Goal: Task Accomplishment & Management: Complete application form

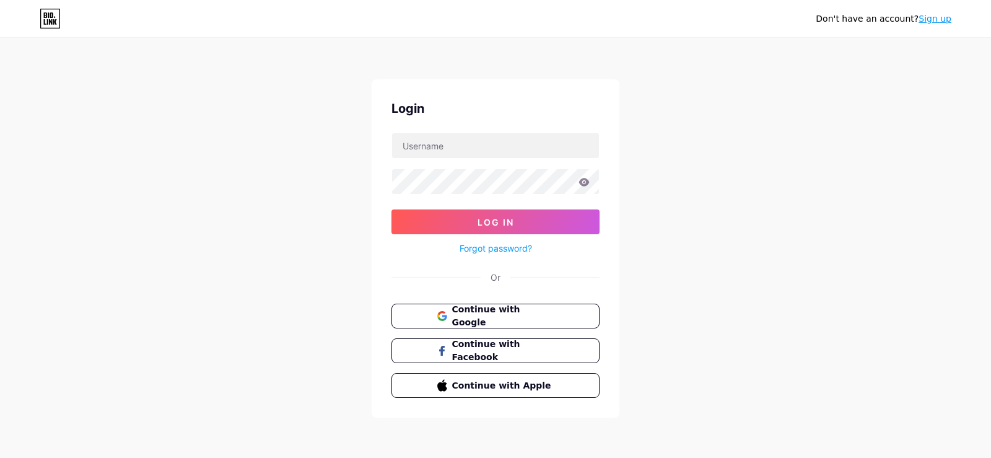
click at [927, 19] on link "Sign up" at bounding box center [934, 19] width 33 height 10
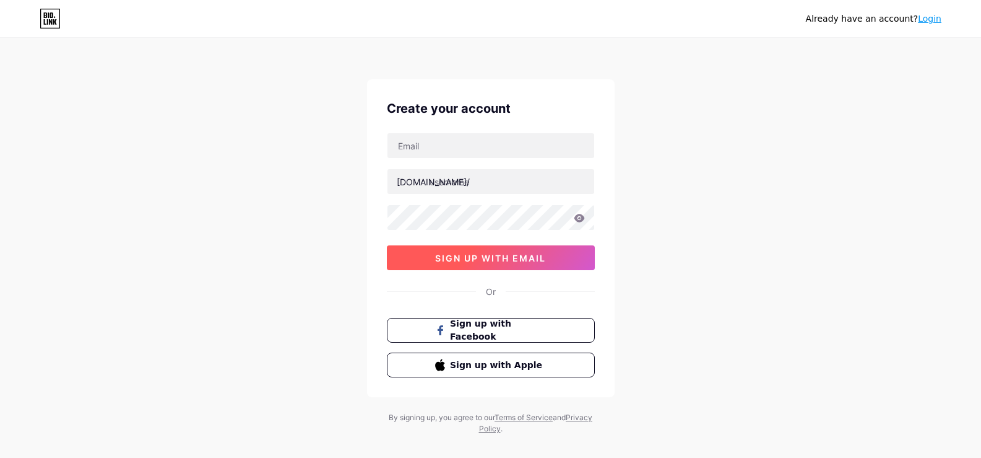
click at [516, 258] on span "sign up with email" at bounding box center [490, 258] width 111 height 11
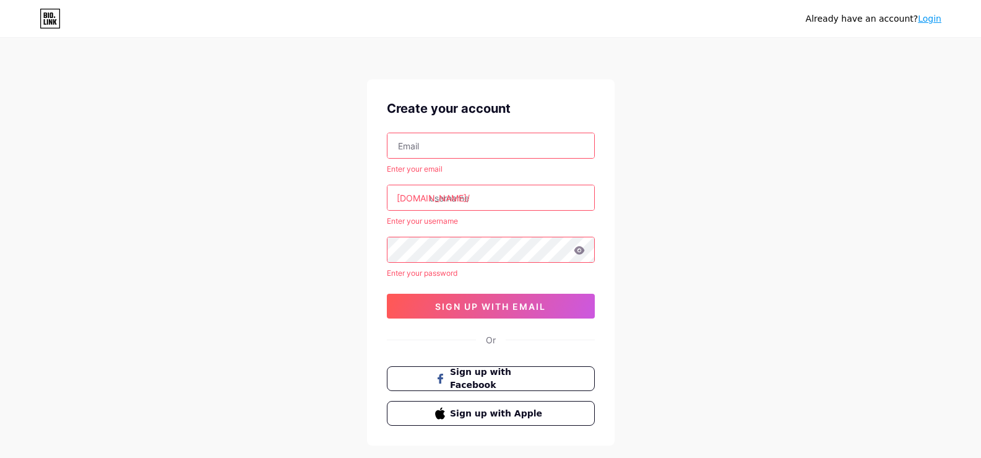
click at [472, 151] on input "text" at bounding box center [491, 145] width 207 height 25
type input "poscentraluk@gmail.com"
click at [477, 197] on input "text" at bounding box center [491, 197] width 207 height 25
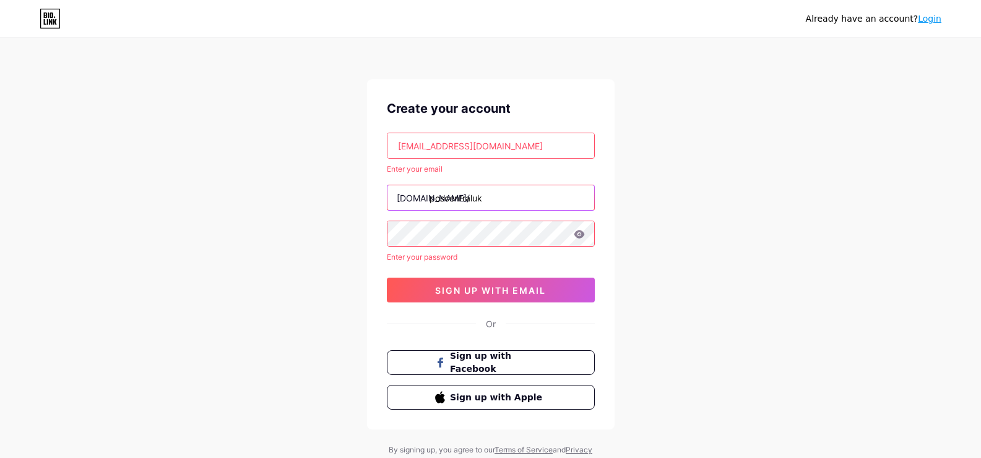
type input "poscentraluk"
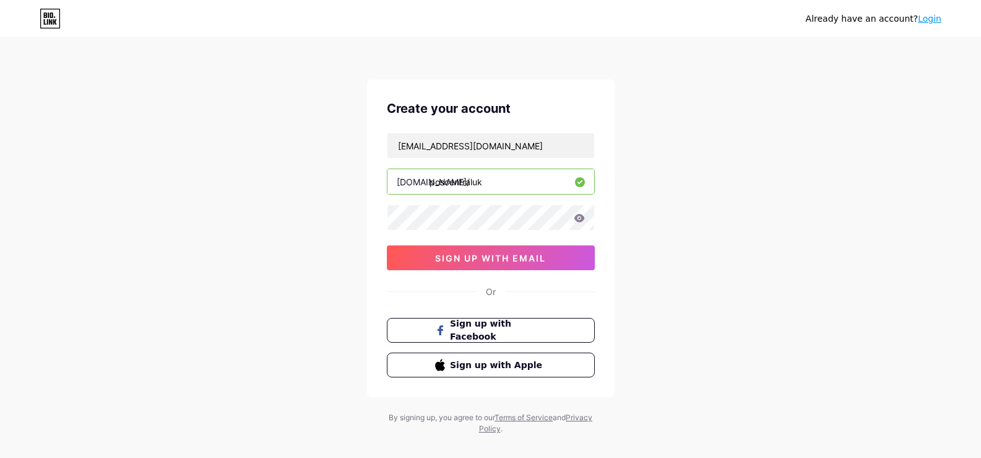
click at [577, 220] on icon at bounding box center [579, 218] width 11 height 8
click at [581, 218] on icon at bounding box center [579, 218] width 11 height 8
click at [581, 219] on icon at bounding box center [579, 218] width 11 height 8
click at [370, 218] on div "Create your account poscentraluk@gmail.com bio.link/ poscentraluk 0cAFcWeA5Ou1J…" at bounding box center [491, 238] width 248 height 318
click at [518, 255] on span "sign up with email" at bounding box center [490, 258] width 111 height 11
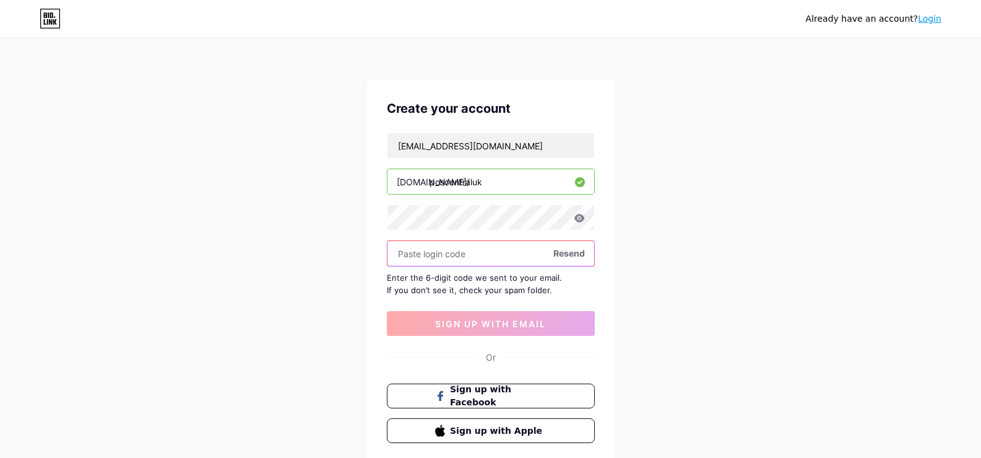
click at [432, 253] on input "text" at bounding box center [491, 253] width 207 height 25
paste input "589705"
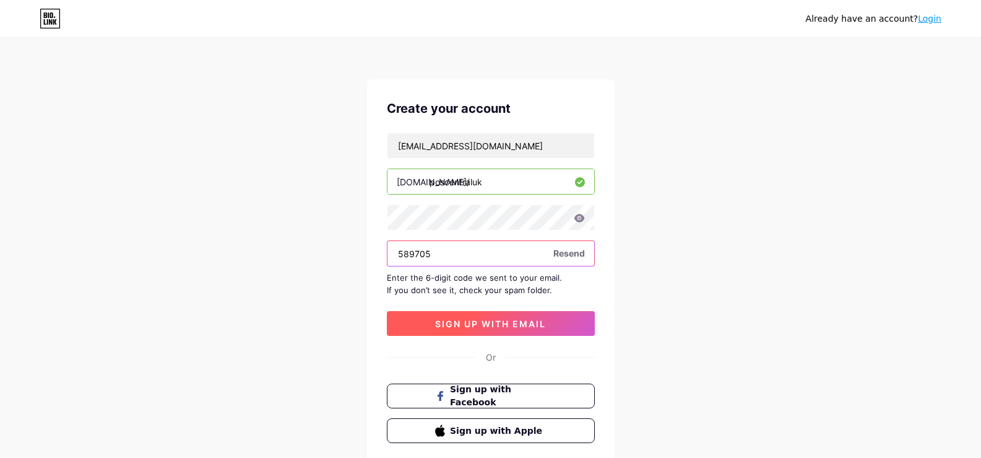
type input "589705"
click at [490, 328] on span "sign up with email" at bounding box center [490, 323] width 111 height 11
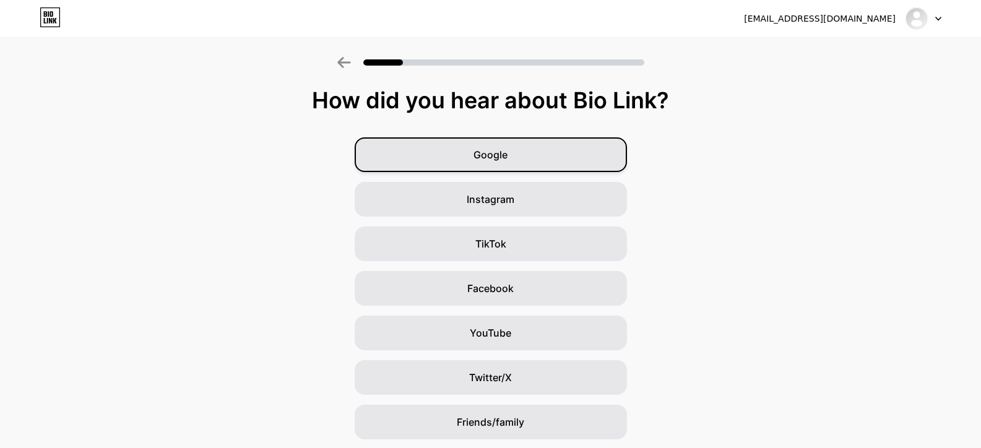
click at [544, 162] on div "Google" at bounding box center [491, 154] width 272 height 35
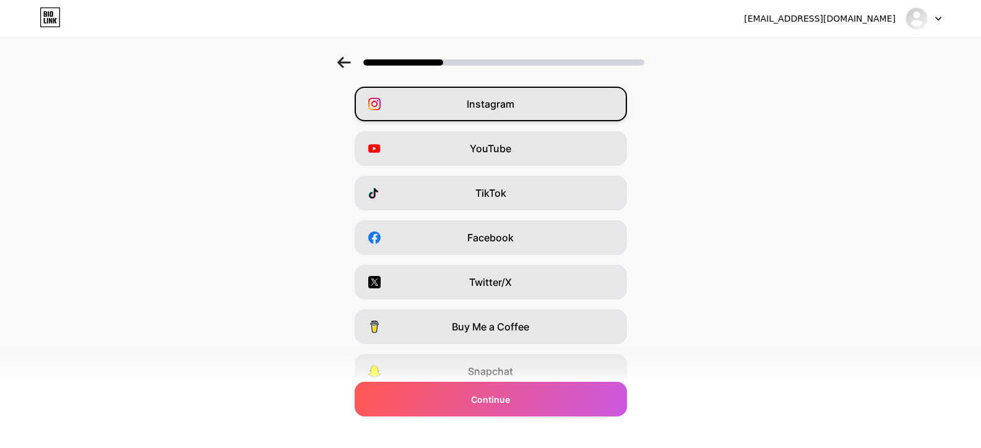
scroll to position [24, 0]
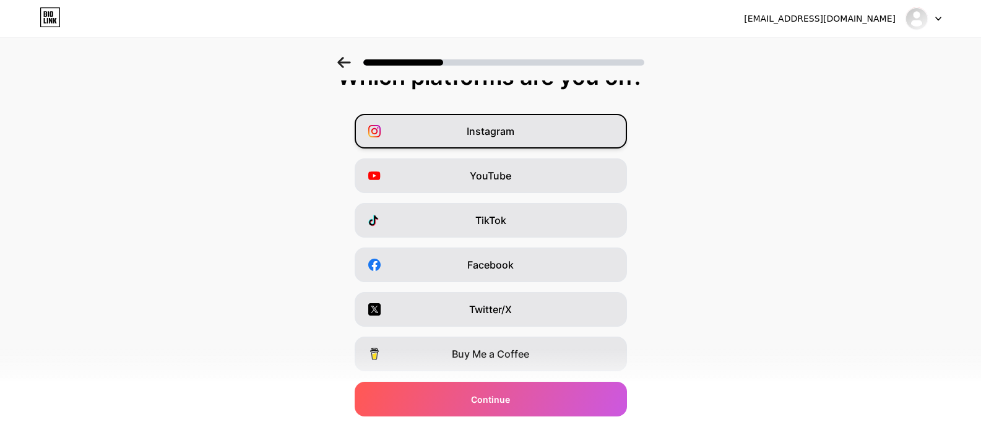
click at [527, 144] on div "Instagram" at bounding box center [491, 131] width 272 height 35
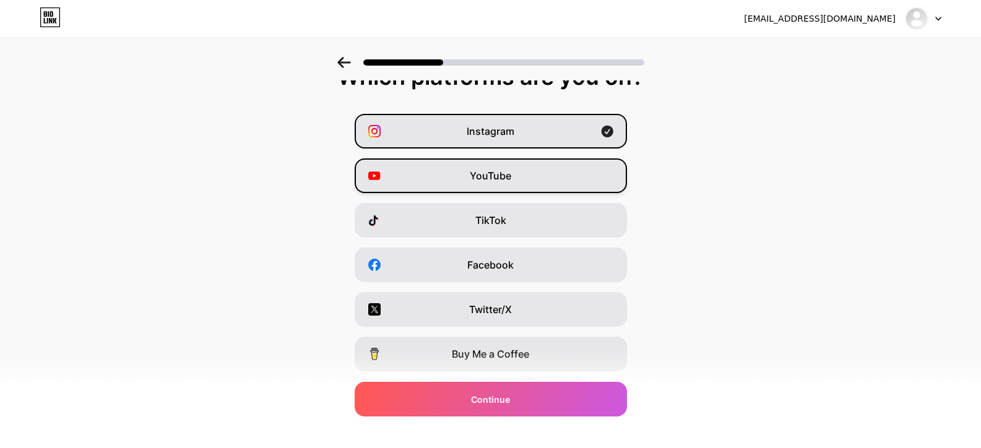
click at [544, 184] on div "YouTube" at bounding box center [491, 175] width 272 height 35
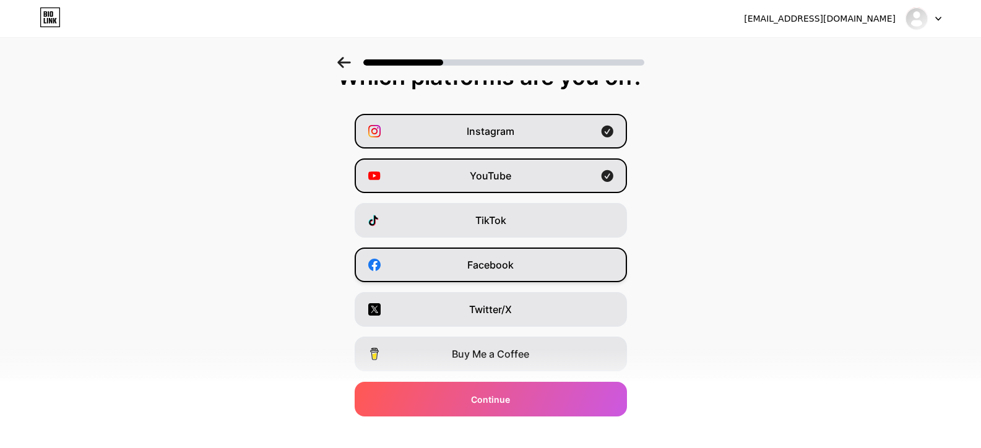
click at [547, 270] on div "Facebook" at bounding box center [491, 265] width 272 height 35
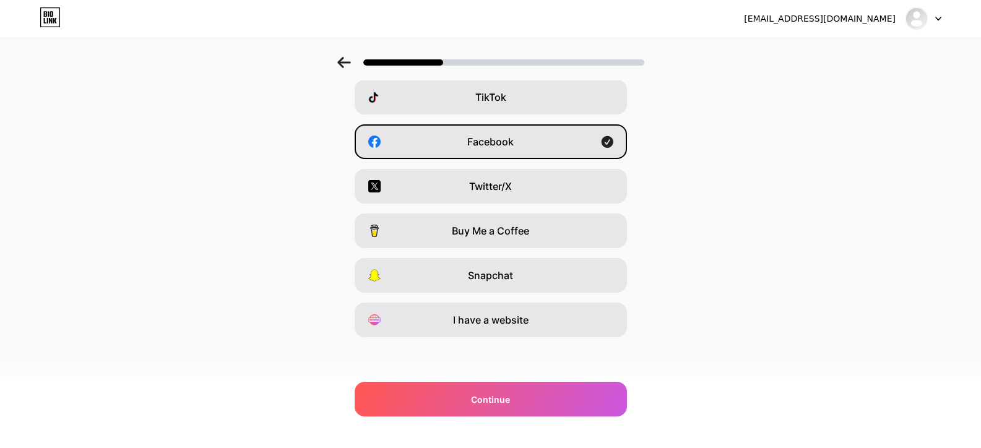
scroll to position [147, 0]
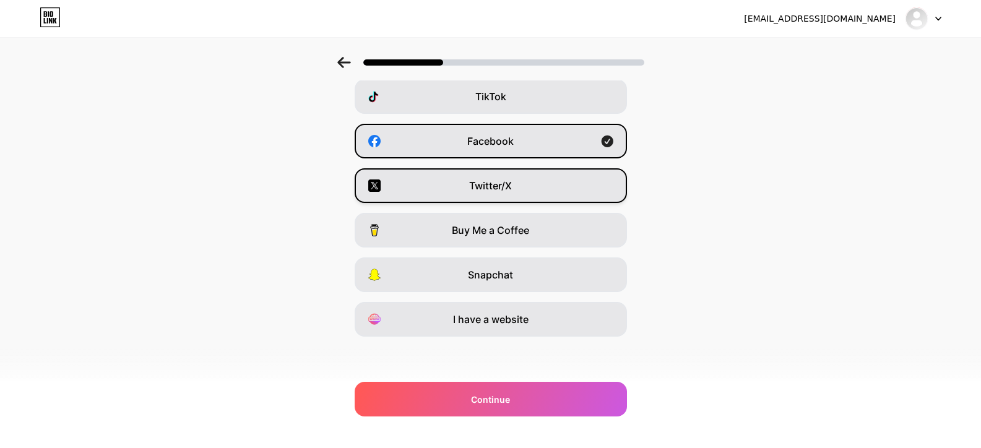
click at [527, 193] on div "Twitter/X" at bounding box center [491, 185] width 272 height 35
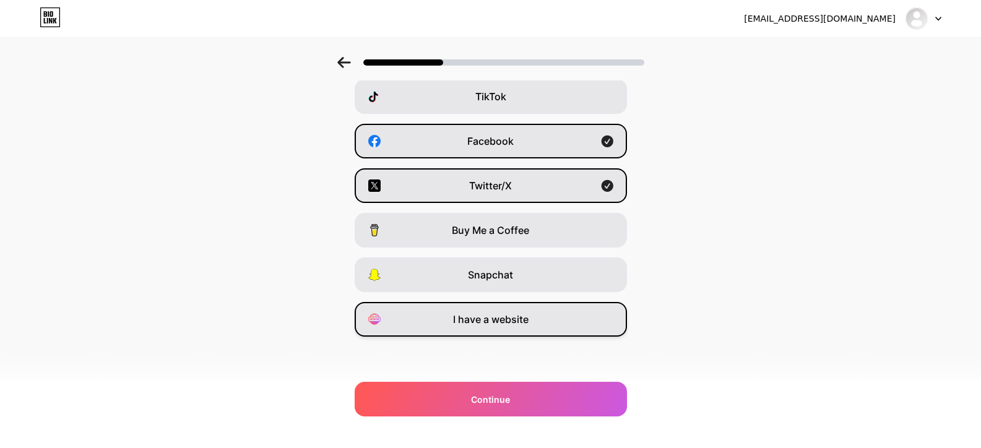
click at [540, 323] on div "I have a website" at bounding box center [491, 319] width 272 height 35
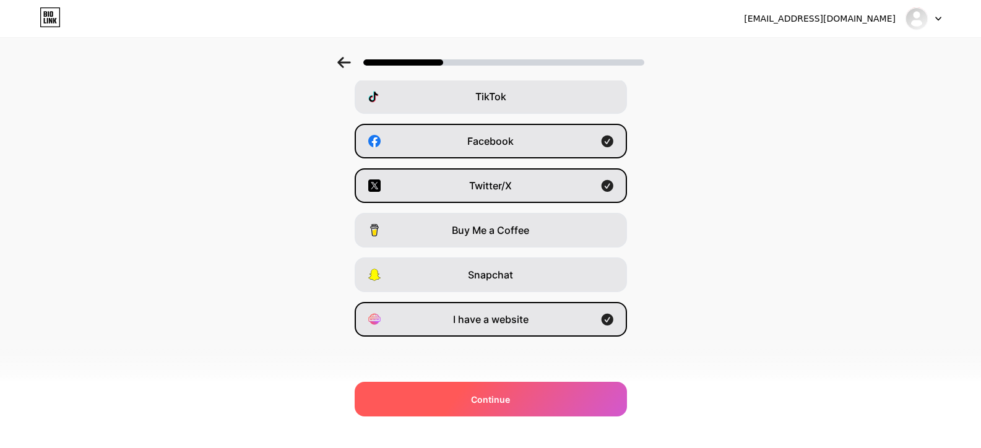
click at [510, 400] on span "Continue" at bounding box center [490, 399] width 39 height 13
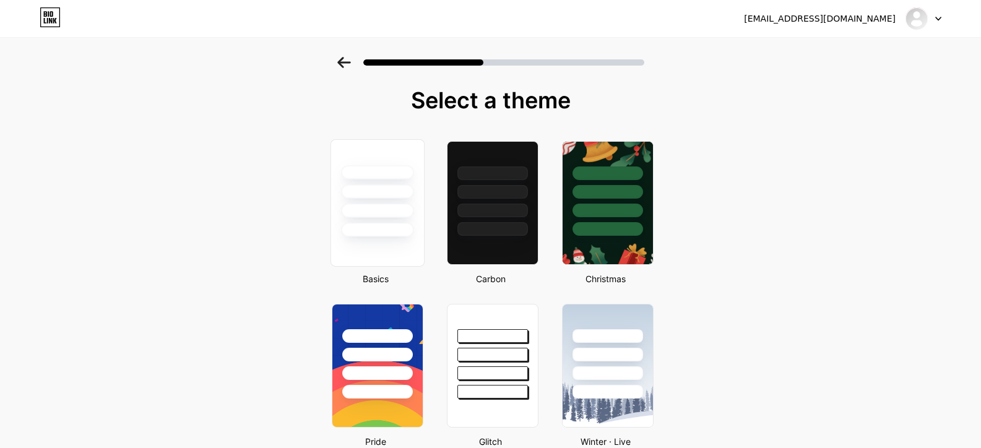
click at [384, 244] on div at bounding box center [377, 203] width 94 height 128
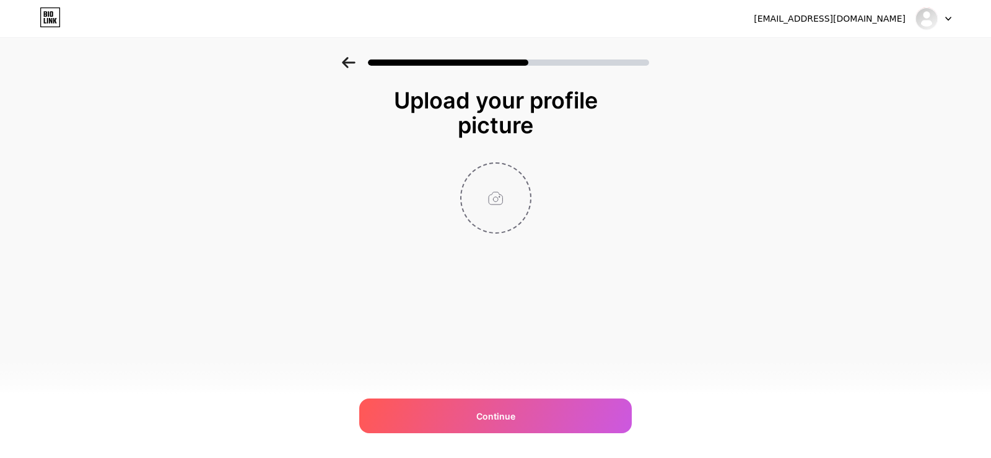
click at [503, 215] on input "file" at bounding box center [495, 197] width 69 height 69
type input "C:\fakepath\POS Central Logo.jpg"
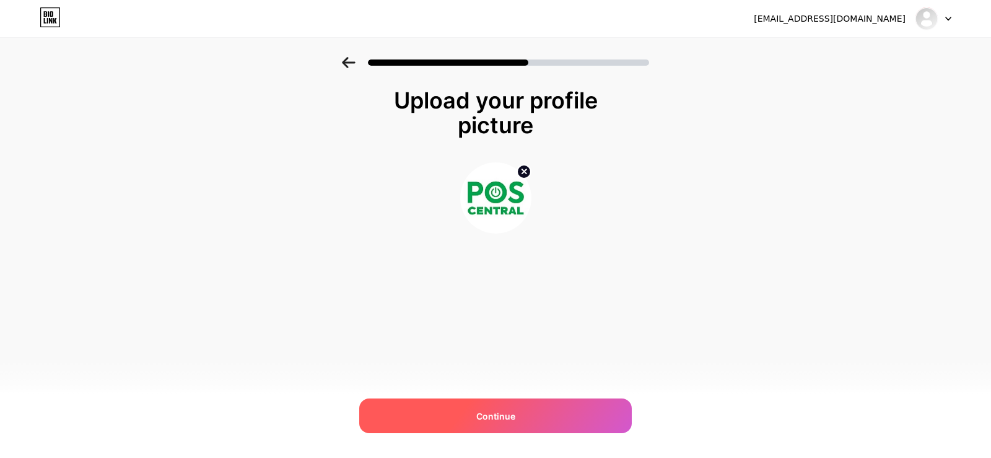
click at [527, 409] on div "Continue" at bounding box center [495, 415] width 272 height 35
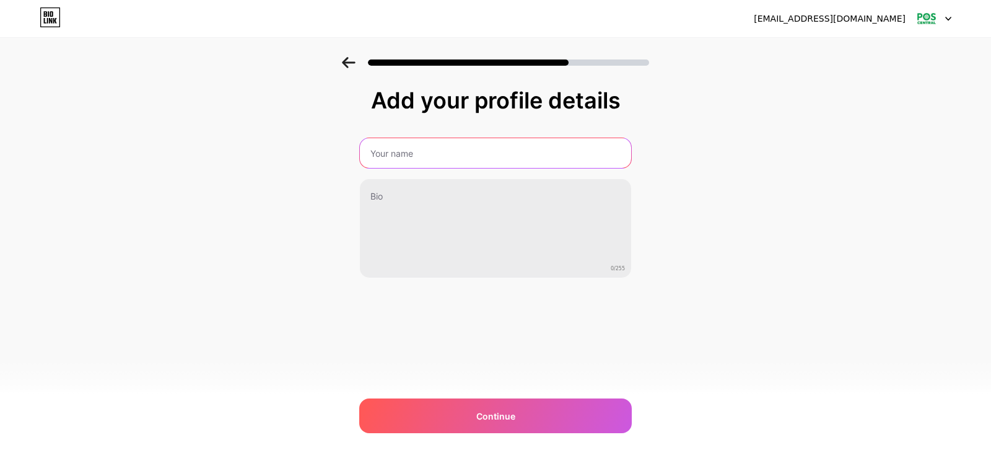
click at [471, 147] on input "text" at bounding box center [495, 153] width 271 height 30
type input "POS Central UK"
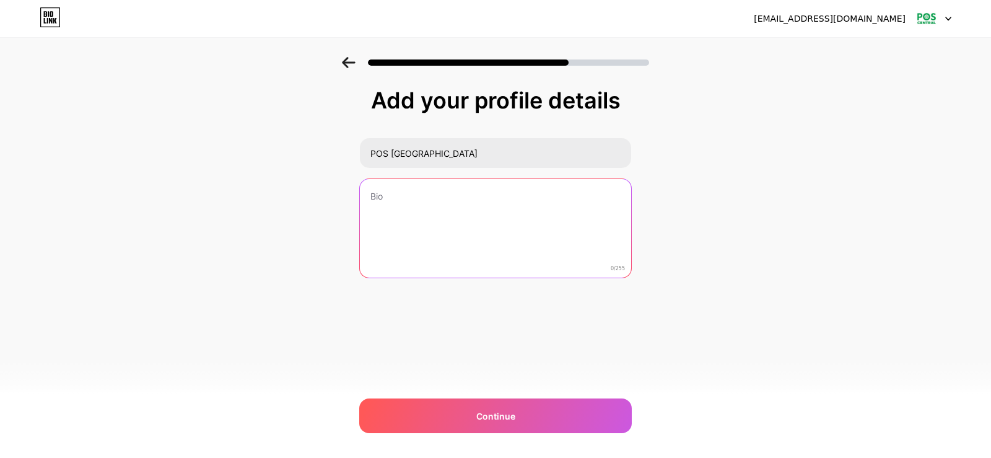
click at [425, 201] on textarea at bounding box center [495, 229] width 271 height 100
paste textarea "Your business deserves the best POS system hardware—and that’s where POS Centra…"
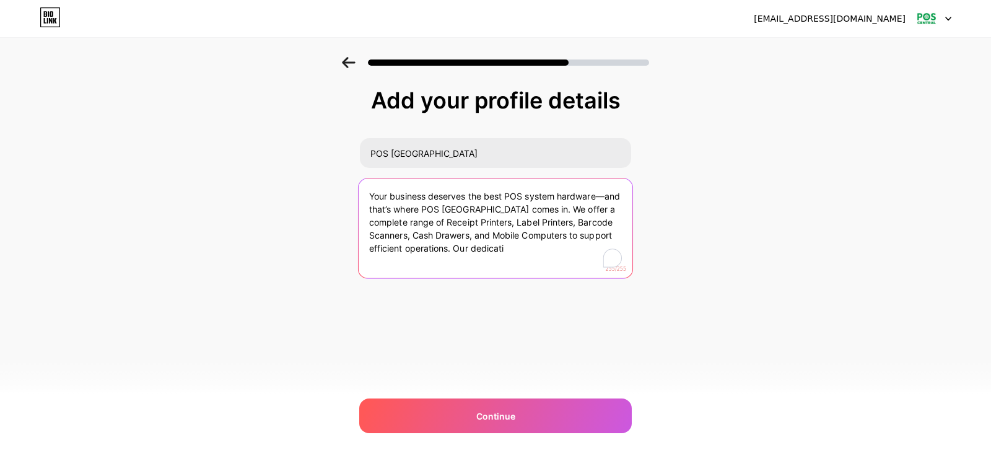
click at [373, 197] on textarea "Your business deserves the best POS system hardware—and that’s where POS Centra…" at bounding box center [495, 228] width 274 height 101
click at [360, 193] on html "poscentraluk@gmail.com Logout Link Copied Add your profile details POS Central …" at bounding box center [495, 229] width 991 height 458
paste textarea "POS Central UK offers premium POS hardware—Receipt Printers, Label Printers, Sc…"
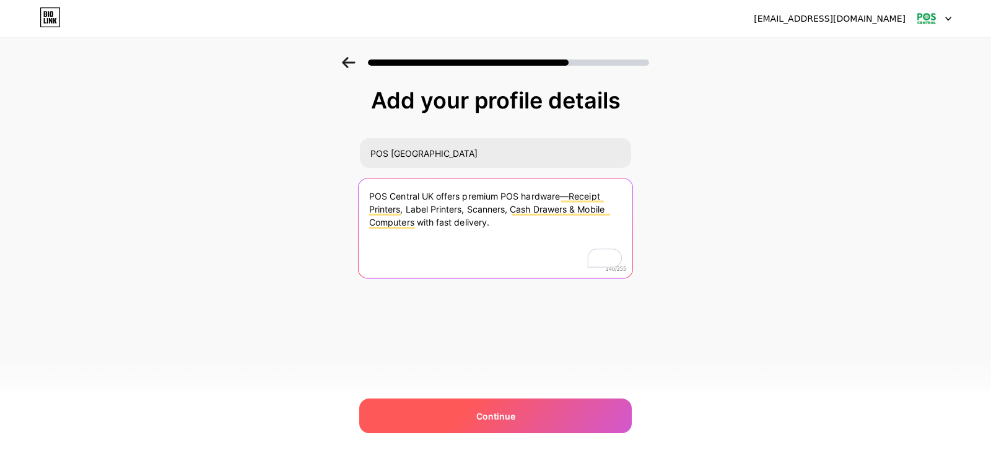
type textarea "POS Central UK offers premium POS hardware—Receipt Printers, Label Printers, Sc…"
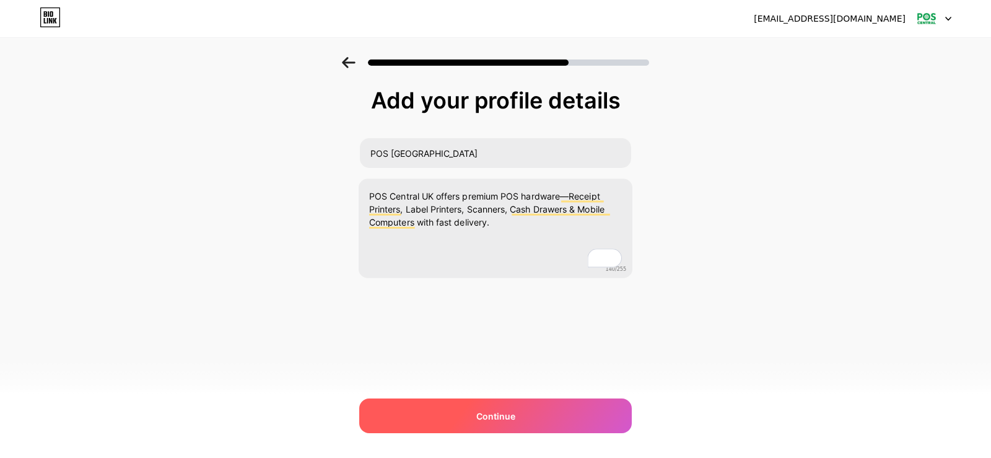
click at [582, 417] on div "Continue" at bounding box center [495, 415] width 272 height 35
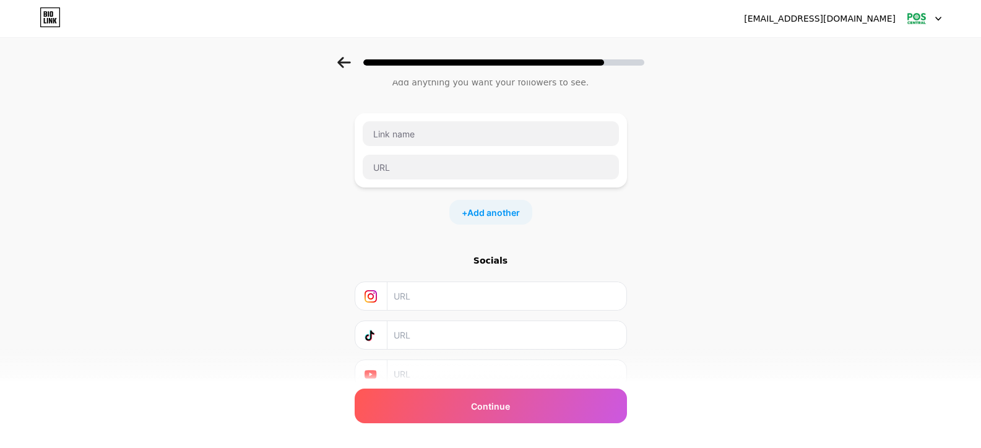
scroll to position [93, 0]
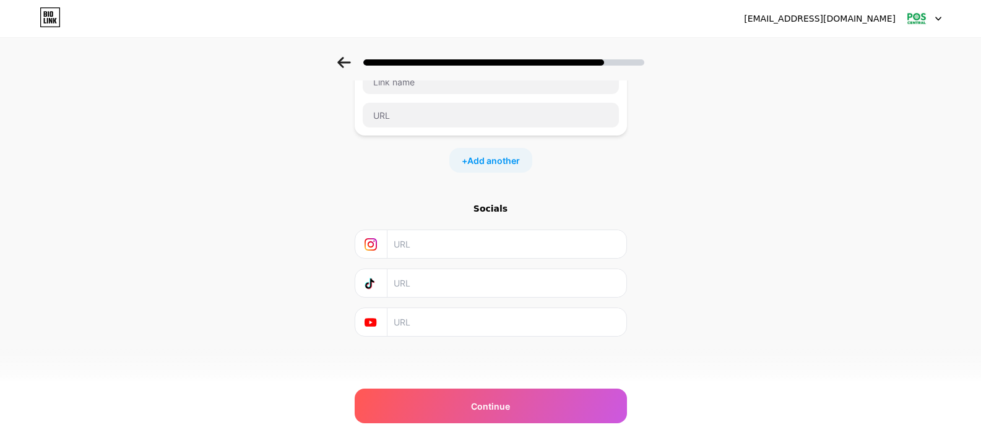
click at [431, 248] on input "text" at bounding box center [506, 244] width 225 height 28
paste input "https://www.instagram.com/poscentralofficial/"
type input "https://www.instagram.com/poscentralofficial/"
click at [485, 325] on input "text" at bounding box center [506, 322] width 225 height 28
paste input "https://www.youtube.com/@pos_central"
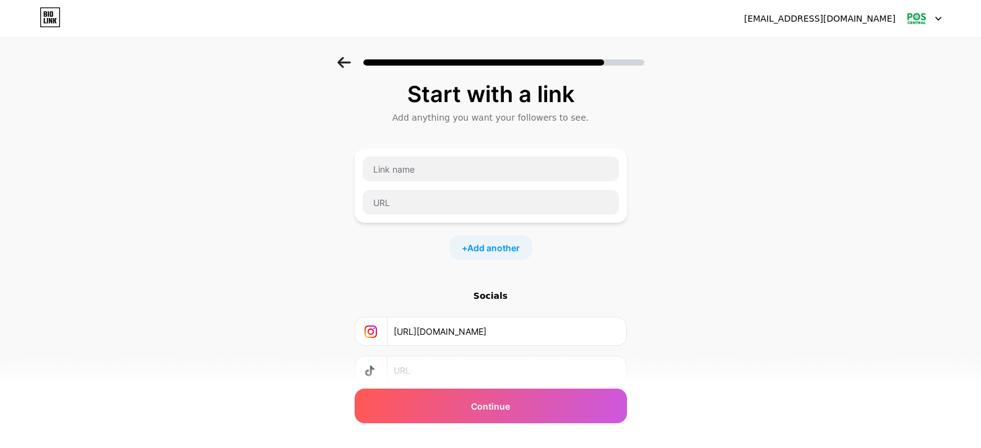
scroll to position [0, 0]
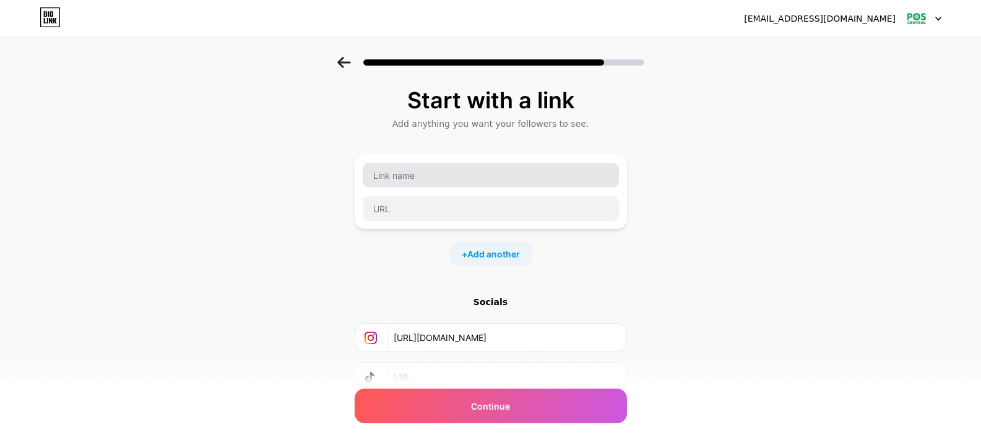
type input "https://www.youtube.com/@pos_central"
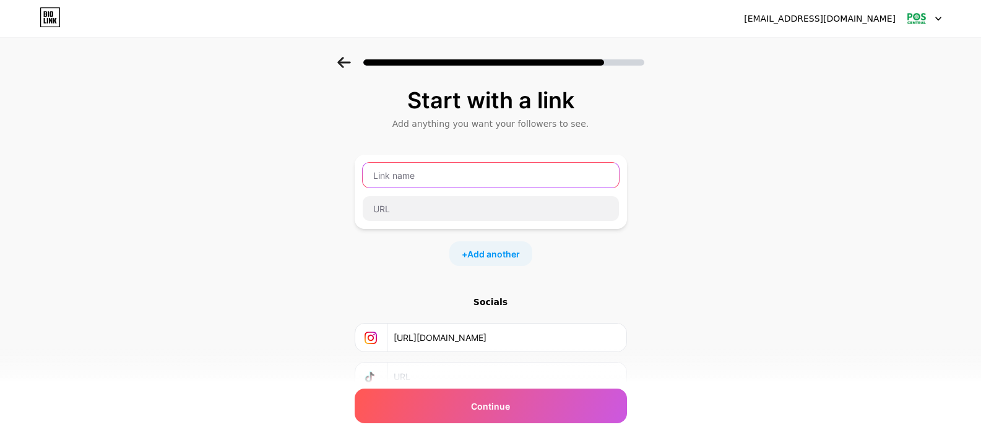
click at [430, 181] on input "text" at bounding box center [491, 175] width 256 height 25
type input "Facebook"
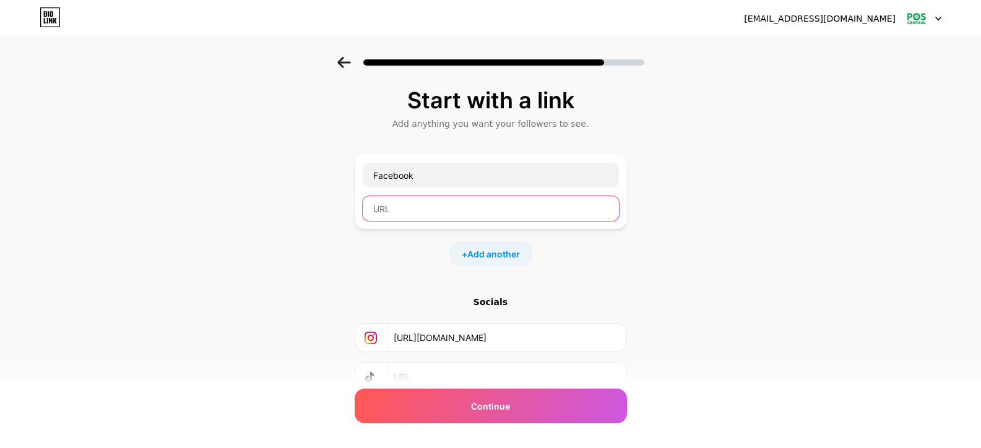
click at [438, 211] on input "text" at bounding box center [491, 208] width 256 height 25
paste input "https://www.facebook.com/poscentralofficial/"
type input "https://www.facebook.com/poscentralofficial/"
click at [508, 258] on span "Add another" at bounding box center [493, 254] width 53 height 13
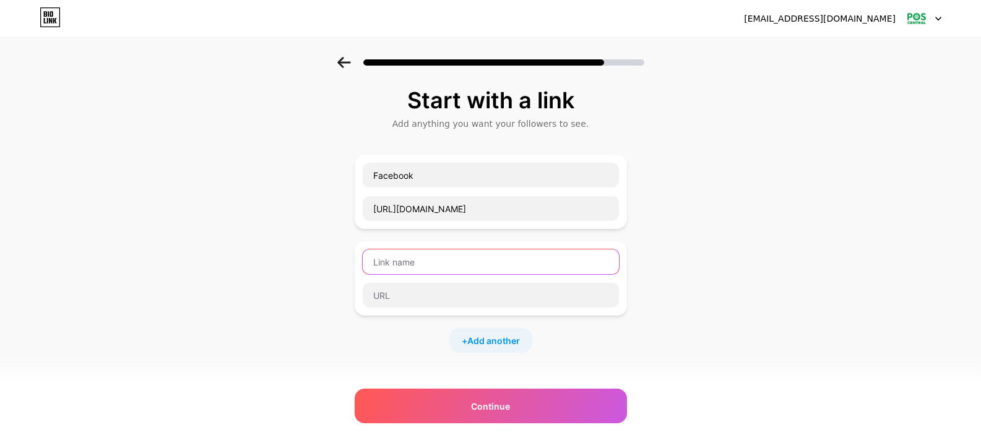
click at [505, 264] on input "text" at bounding box center [491, 262] width 256 height 25
type input "t"
type input "Twitter"
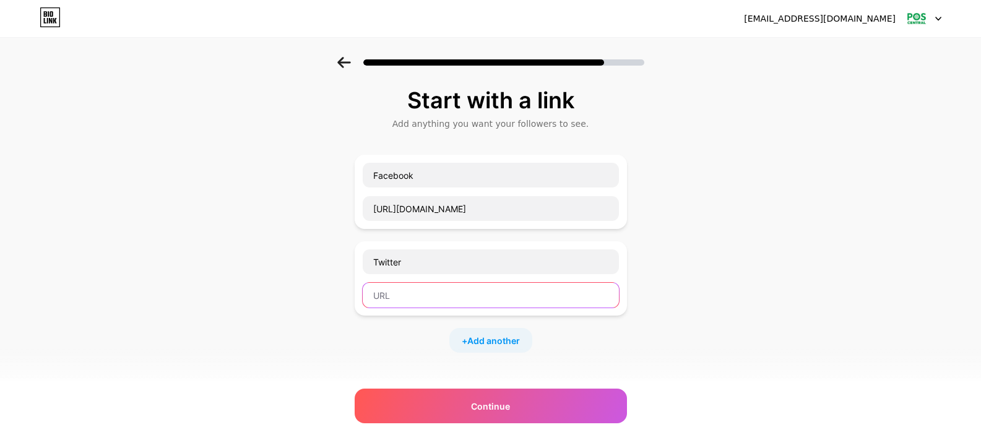
drag, startPoint x: 376, startPoint y: 292, endPoint x: 384, endPoint y: 297, distance: 9.1
click at [376, 292] on input "text" at bounding box center [491, 295] width 256 height 25
paste input "https://x.com/POS_Central"
type input "https://x.com/POS_Central"
click at [503, 343] on span "Add another" at bounding box center [493, 340] width 53 height 13
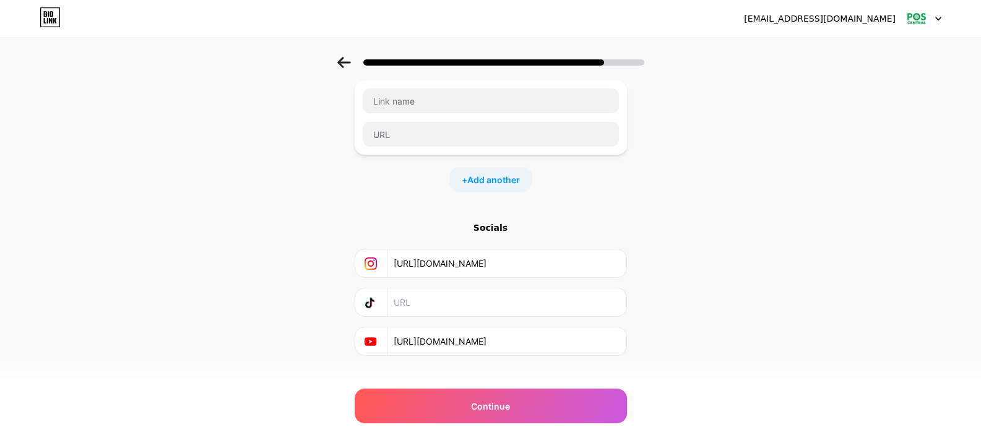
scroll to position [186, 0]
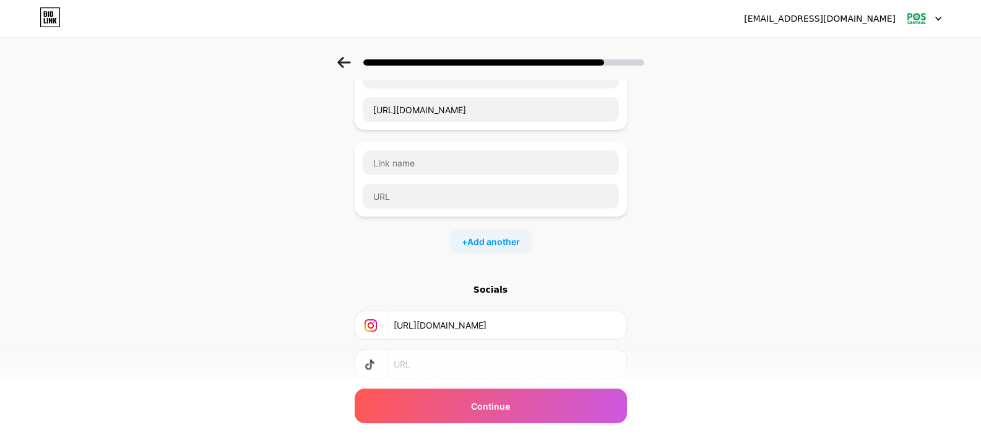
click at [431, 150] on div at bounding box center [491, 163] width 258 height 26
click at [430, 159] on input "text" at bounding box center [491, 162] width 256 height 25
type input "LinkedIn"
click at [494, 188] on input "text" at bounding box center [491, 196] width 256 height 25
paste input "https://www.linkedin.com/company/poscentral/"
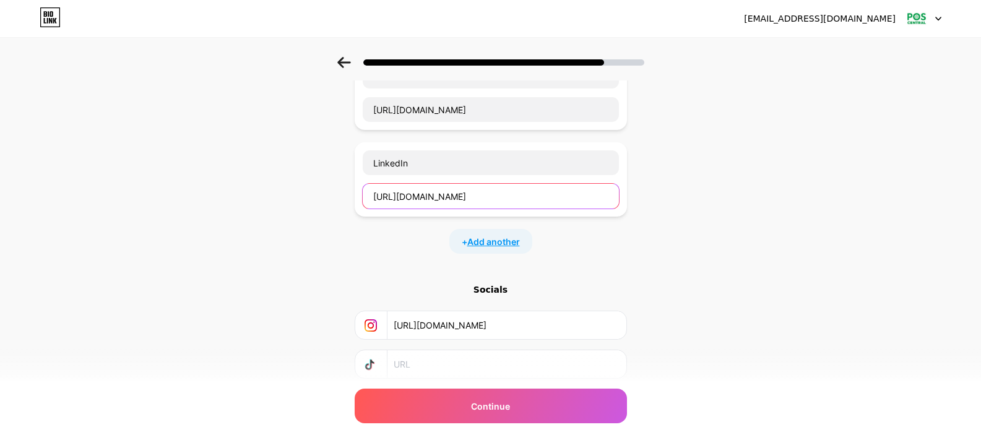
type input "https://www.linkedin.com/company/poscentral/"
click at [507, 242] on span "Add another" at bounding box center [493, 241] width 53 height 13
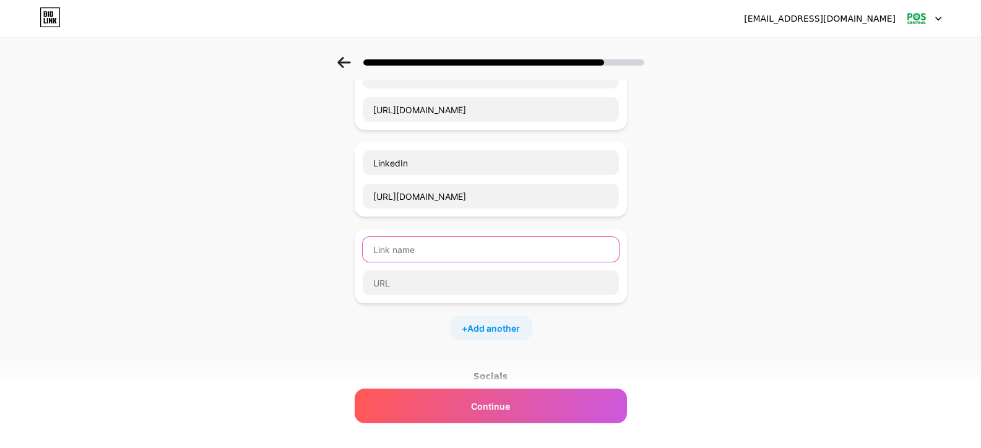
click at [419, 240] on input "text" at bounding box center [491, 249] width 256 height 25
type input "Website"
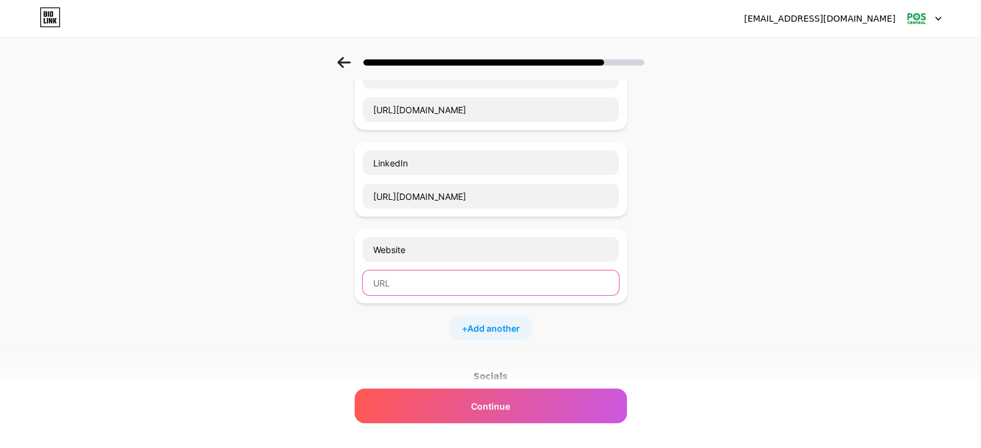
click at [405, 272] on input "text" at bounding box center [491, 283] width 256 height 25
paste input "https://www.poscentral.co.uk/"
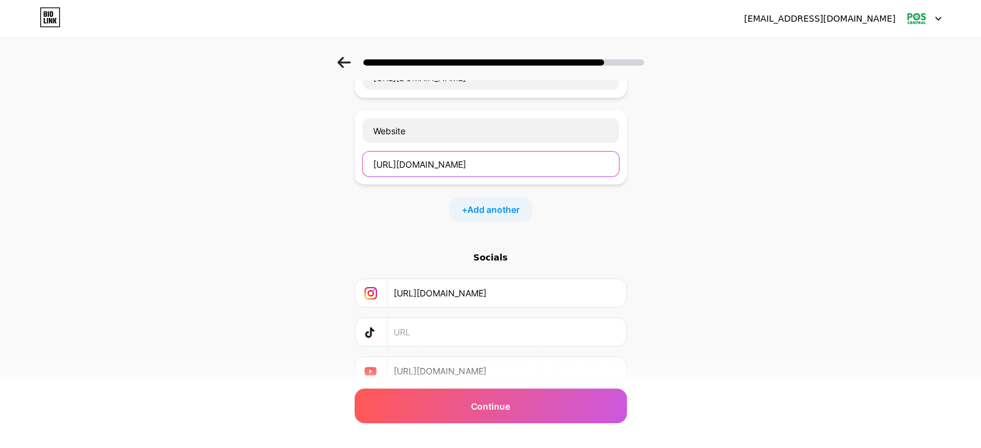
scroll to position [310, 0]
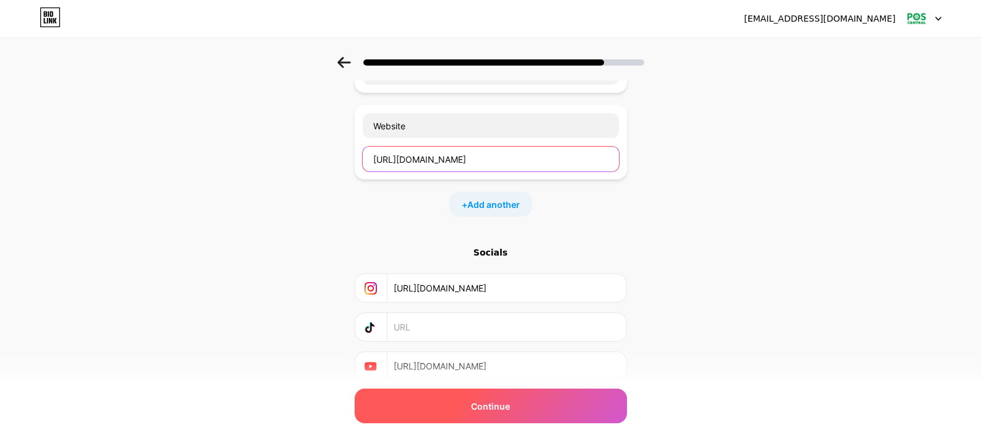
type input "https://www.poscentral.co.uk/"
click at [510, 402] on span "Continue" at bounding box center [490, 406] width 39 height 13
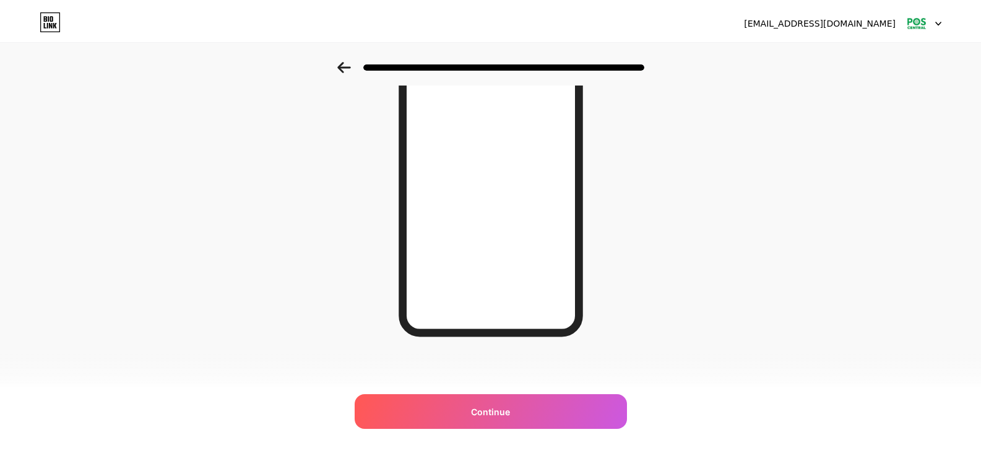
scroll to position [0, 0]
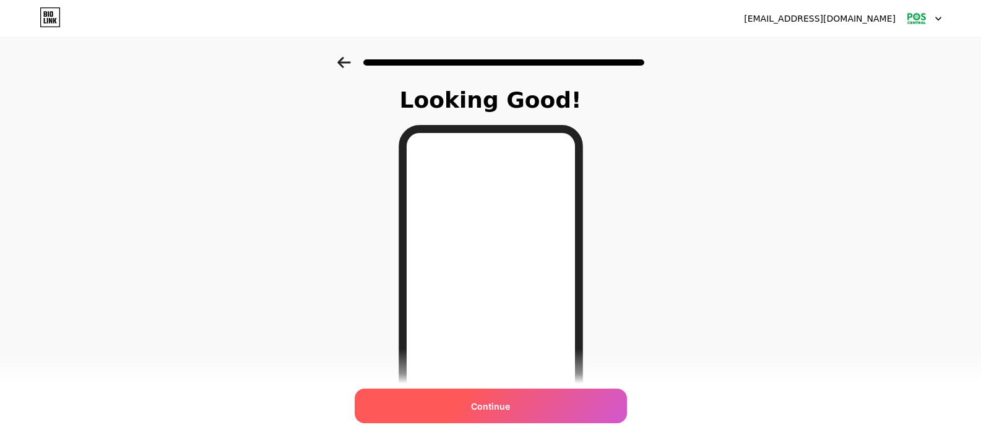
click at [510, 404] on span "Continue" at bounding box center [490, 406] width 39 height 13
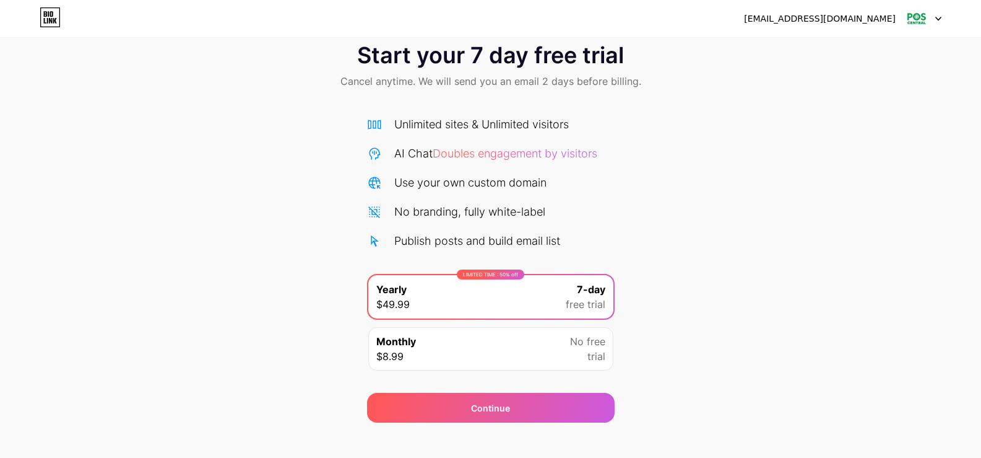
scroll to position [41, 0]
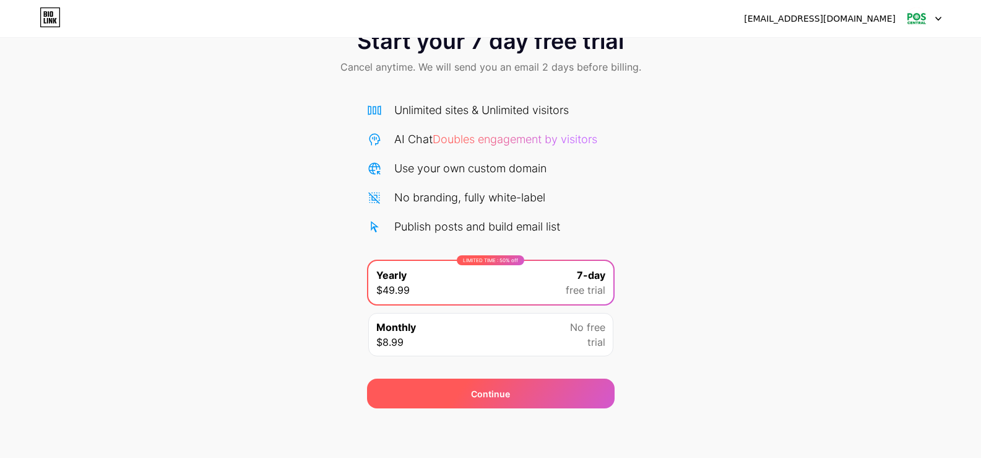
click at [508, 389] on div "Continue" at bounding box center [490, 393] width 39 height 13
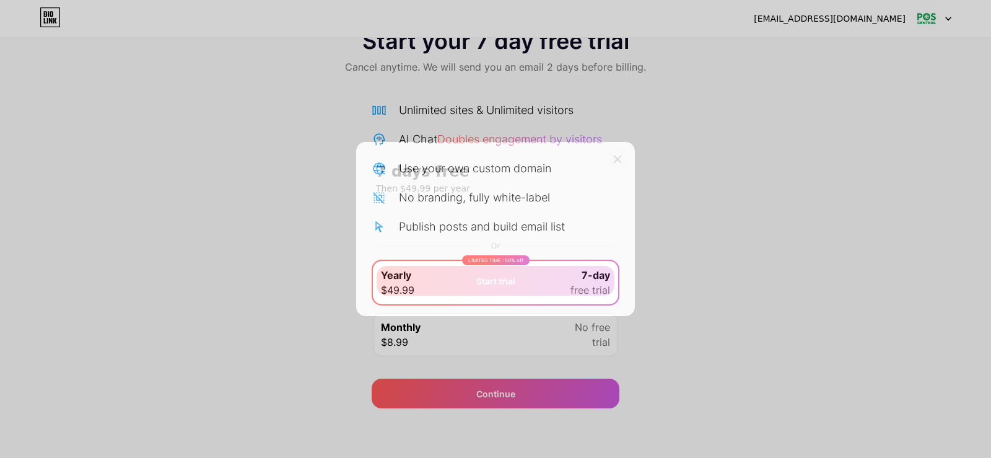
click at [625, 155] on div "7 days free Then $49.99 per year Or Start trial" at bounding box center [495, 229] width 279 height 174
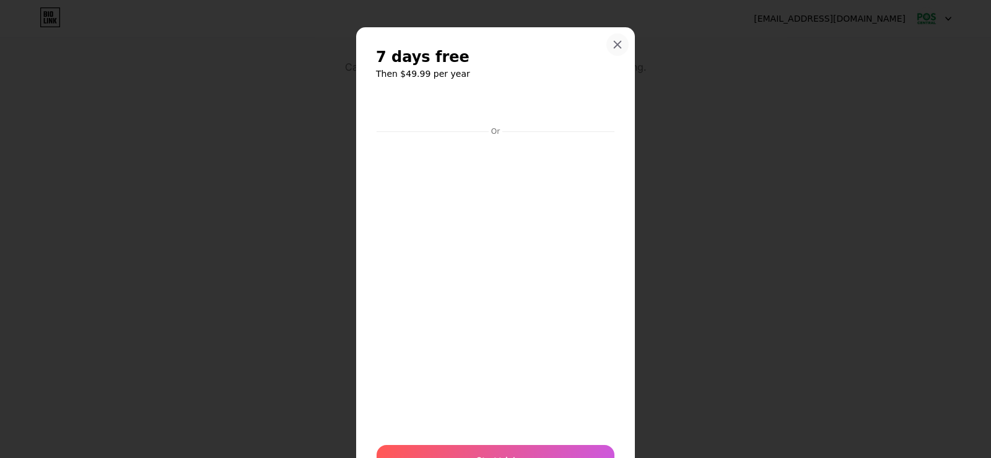
click at [612, 46] on icon at bounding box center [617, 45] width 10 height 10
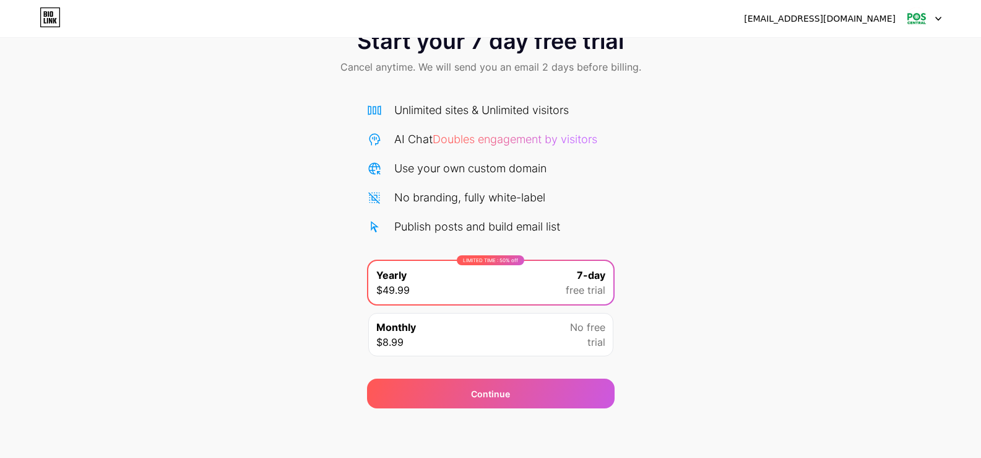
click at [887, 21] on div "poscentraluk@gmail.com" at bounding box center [820, 18] width 152 height 13
click at [906, 17] on img at bounding box center [917, 19] width 24 height 24
click at [839, 159] on div "Start your 7 day free trial Cancel anytime. We will send you an email 2 days be…" at bounding box center [490, 212] width 981 height 392
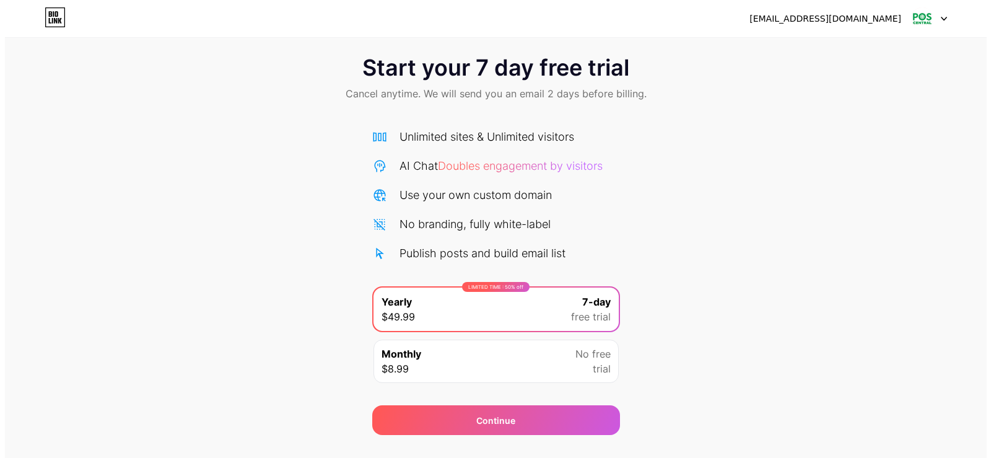
scroll to position [0, 0]
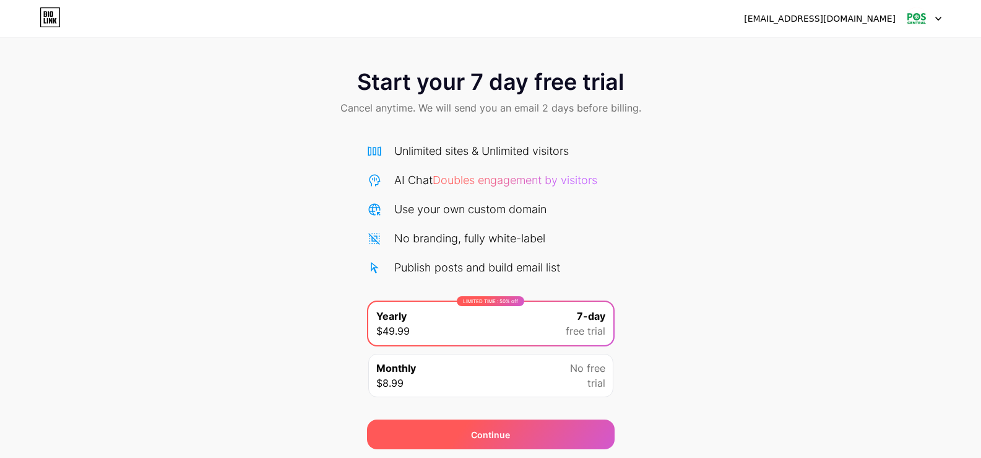
click at [521, 433] on div "Continue" at bounding box center [491, 434] width 248 height 30
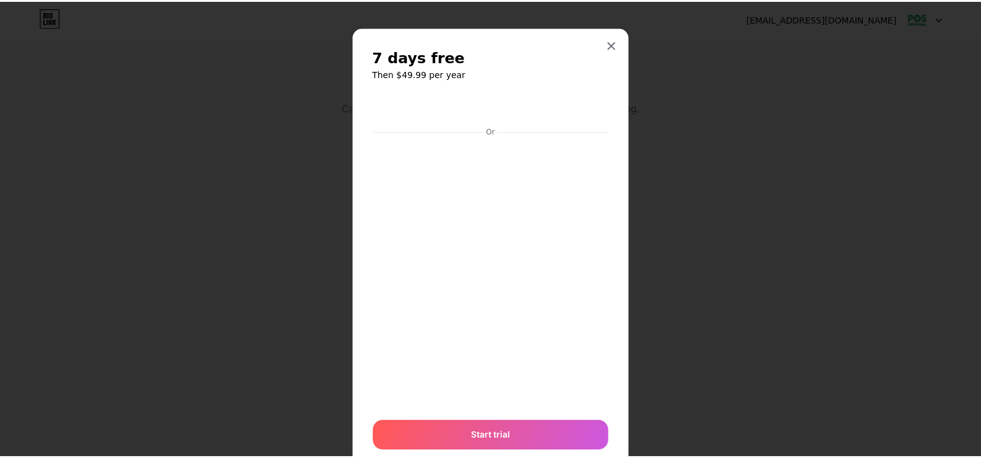
scroll to position [41, 0]
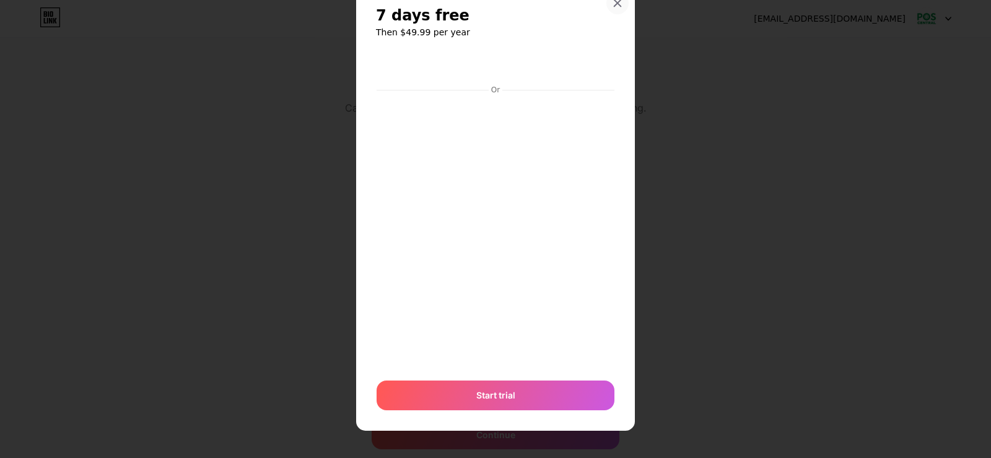
click at [612, 9] on div at bounding box center [617, 3] width 22 height 22
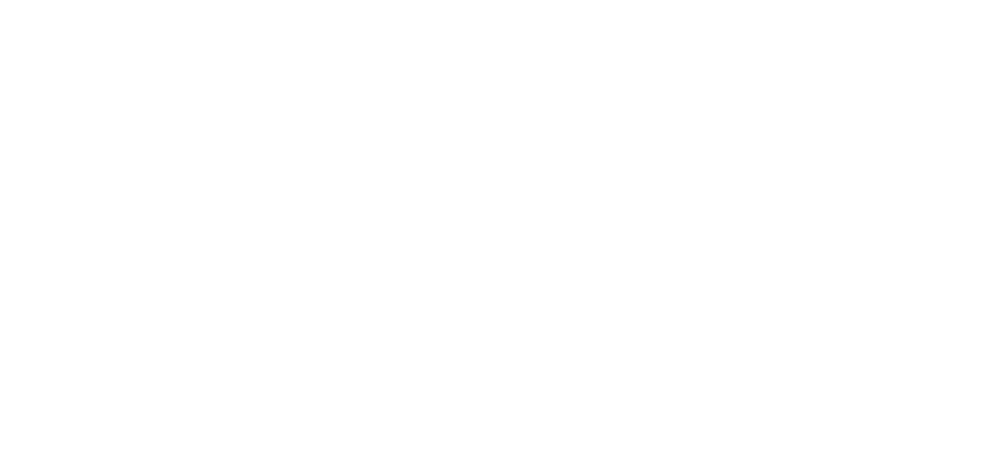
click at [502, 0] on html at bounding box center [495, 0] width 991 height 0
